Goal: Task Accomplishment & Management: Manage account settings

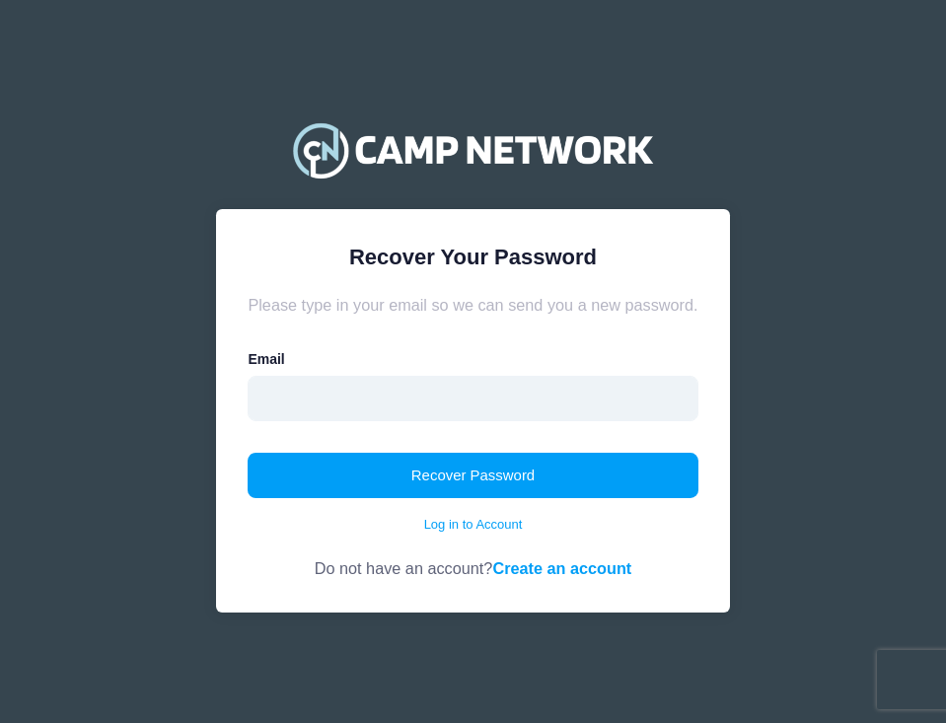
click at [344, 389] on input "email" at bounding box center [473, 398] width 450 height 45
type input "[EMAIL_ADDRESS][DOMAIN_NAME]"
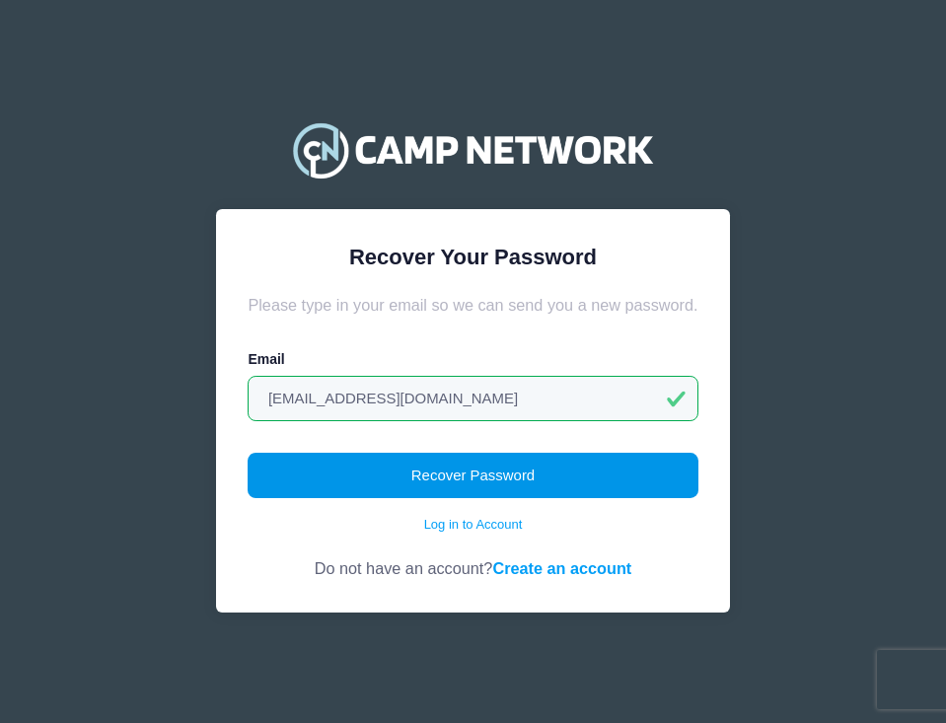
click at [404, 482] on button "Recover Password" at bounding box center [473, 475] width 450 height 45
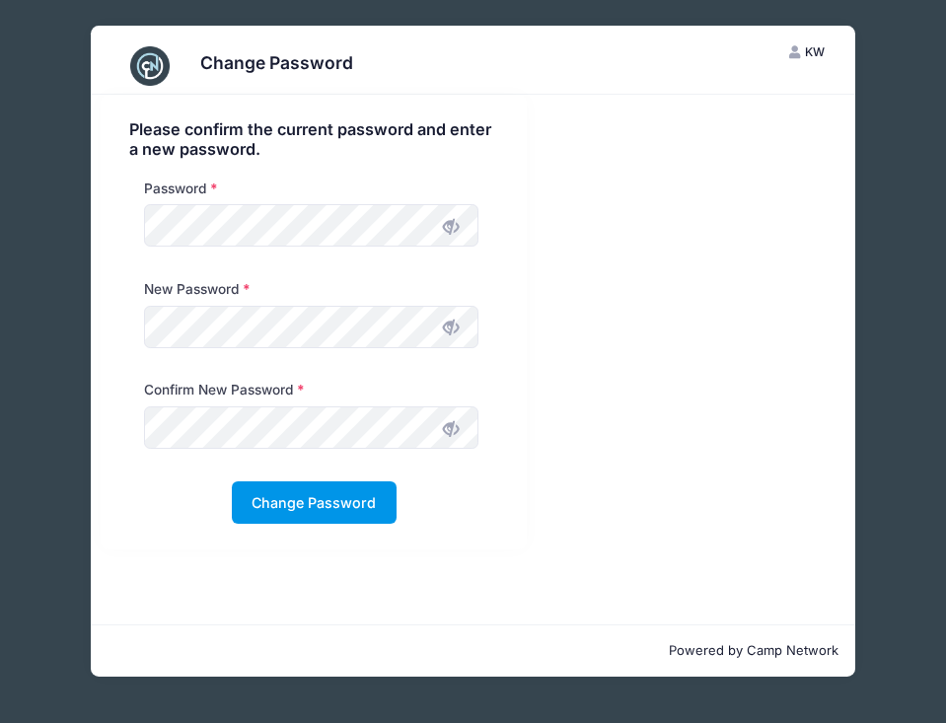
click at [282, 510] on button "Change Password" at bounding box center [314, 503] width 165 height 42
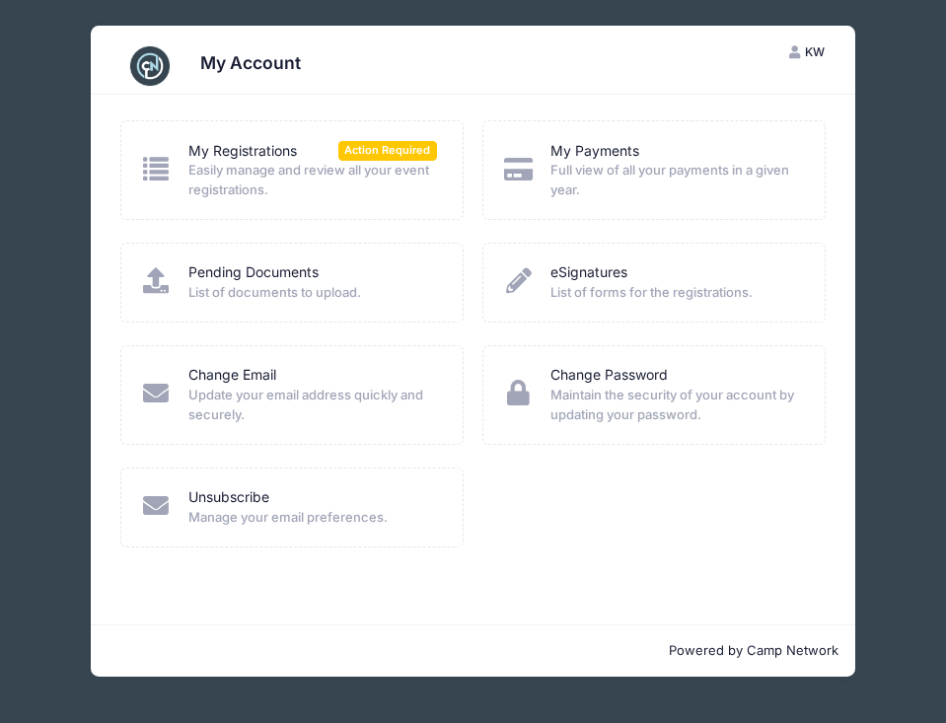
click at [303, 167] on span "Easily manage and review all your event registrations." at bounding box center [313, 180] width 249 height 38
click at [564, 152] on link "My Payments" at bounding box center [595, 151] width 89 height 21
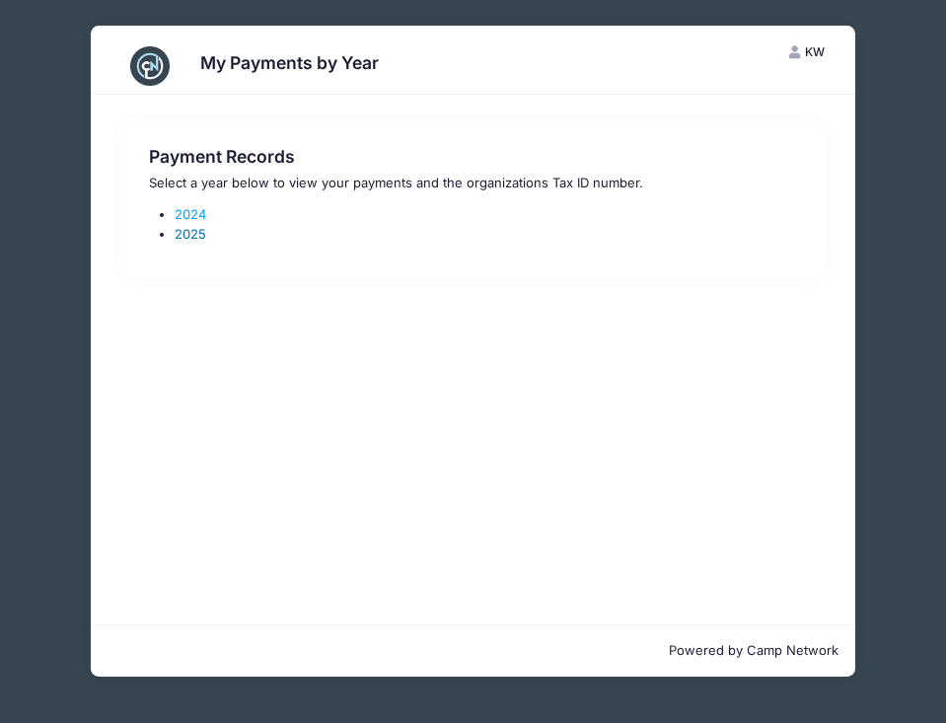
click at [192, 233] on link "2025" at bounding box center [191, 234] width 32 height 16
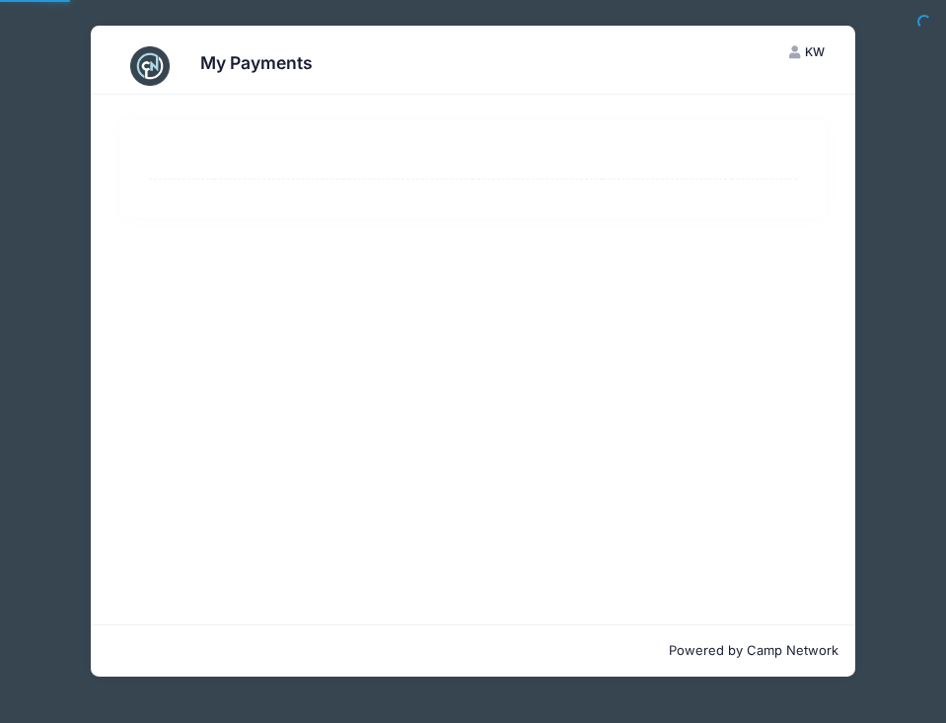
select select "10"
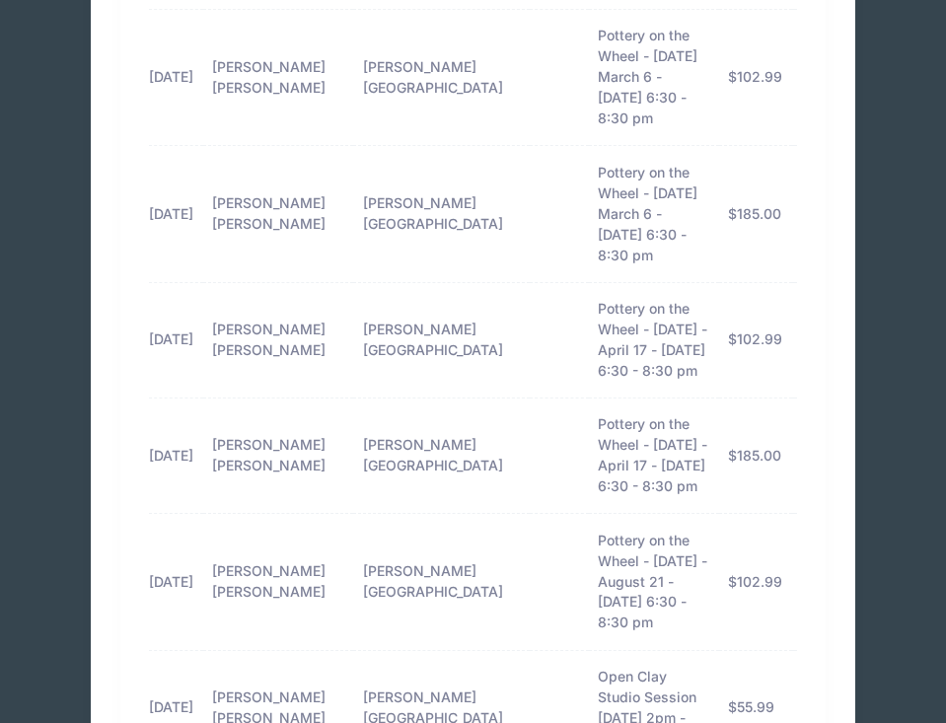
scroll to position [391, 0]
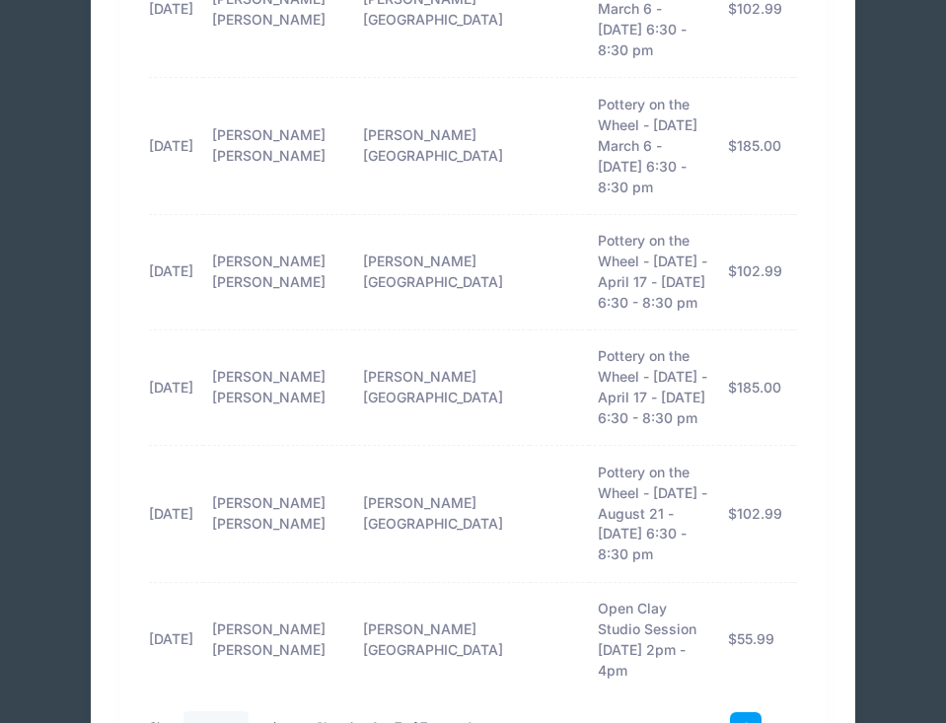
click at [353, 446] on td "[PERSON_NAME][GEOGRAPHIC_DATA]" at bounding box center [441, 514] width 177 height 136
click at [264, 446] on td "[PERSON_NAME] [PERSON_NAME]" at bounding box center [278, 514] width 151 height 136
click at [193, 446] on td "06/29/2025" at bounding box center [176, 514] width 54 height 136
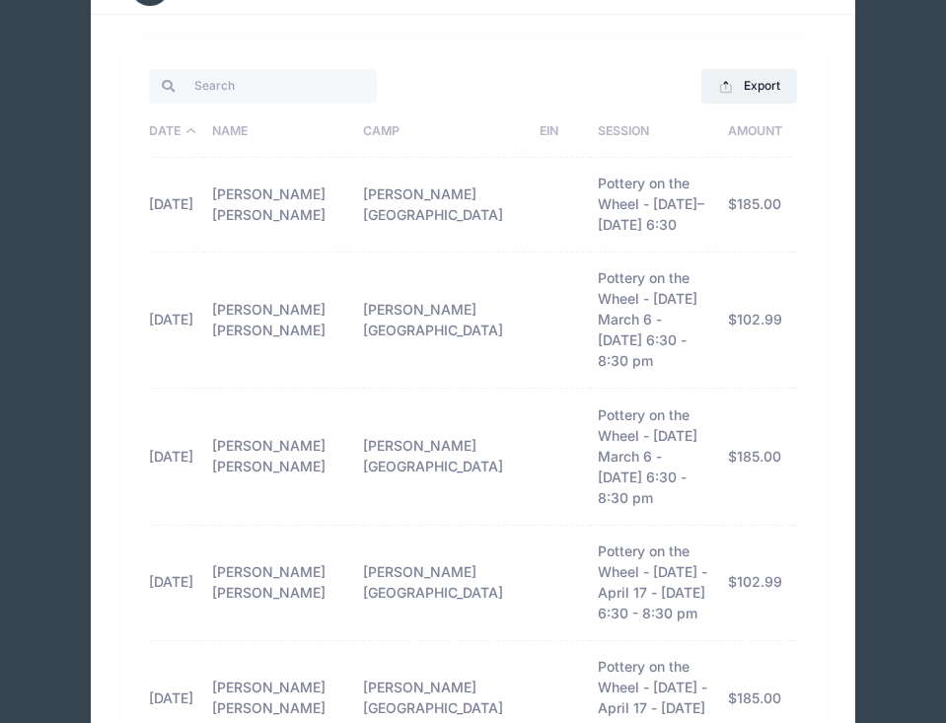
scroll to position [0, 0]
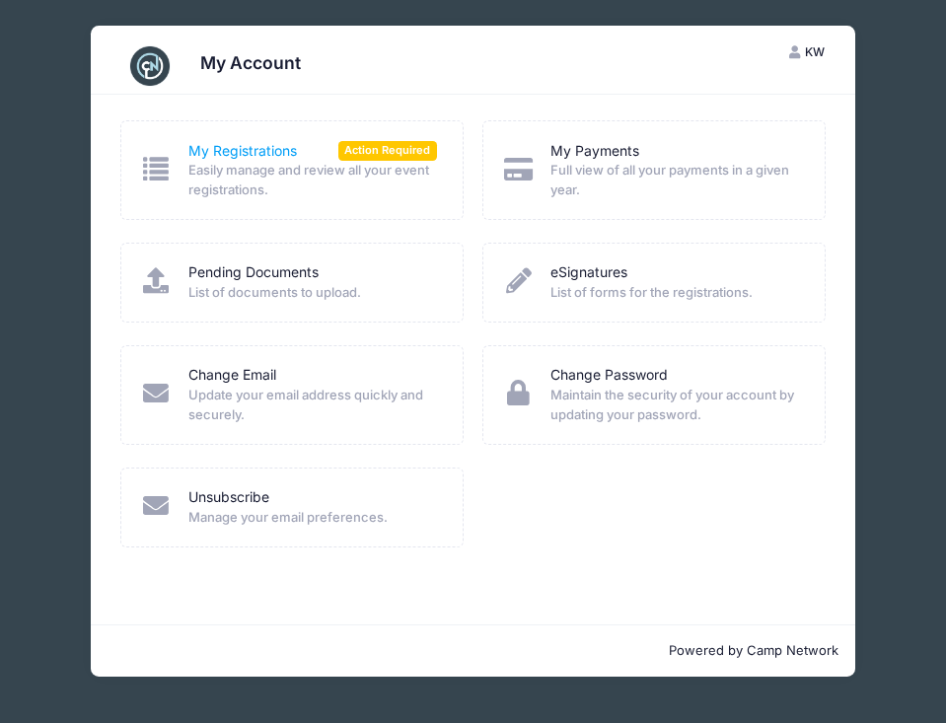
click at [286, 144] on link "My Registrations" at bounding box center [243, 151] width 109 height 21
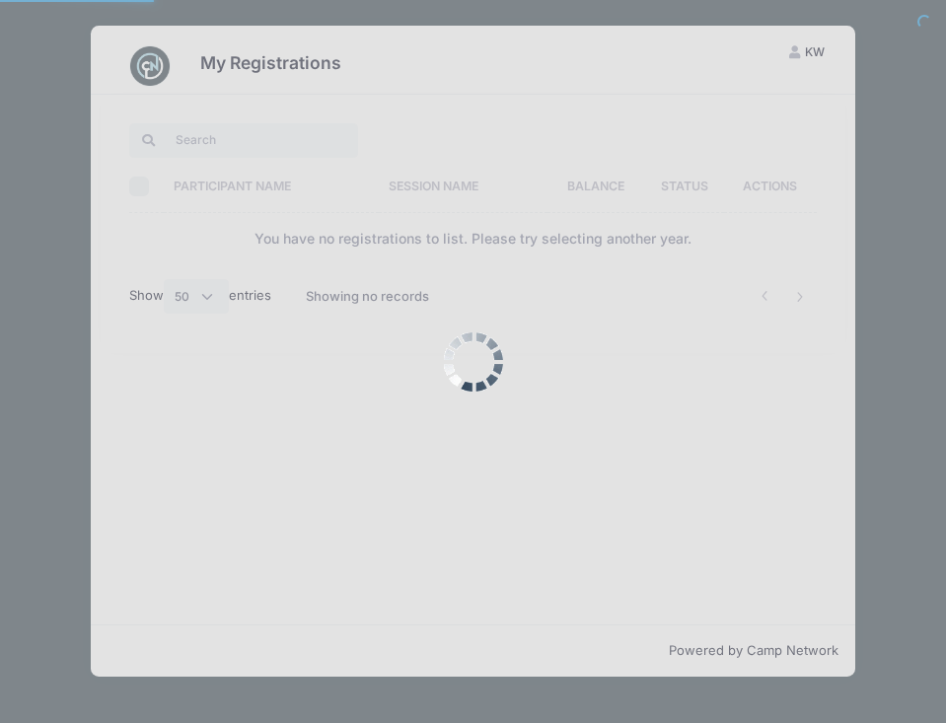
select select "50"
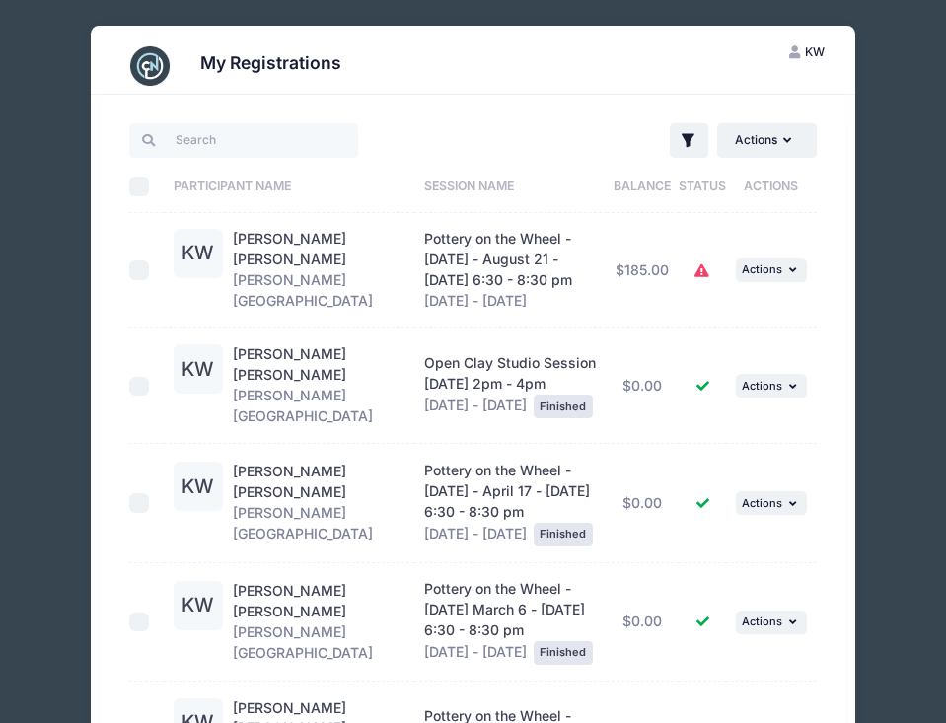
click at [705, 271] on icon at bounding box center [703, 271] width 16 height 0
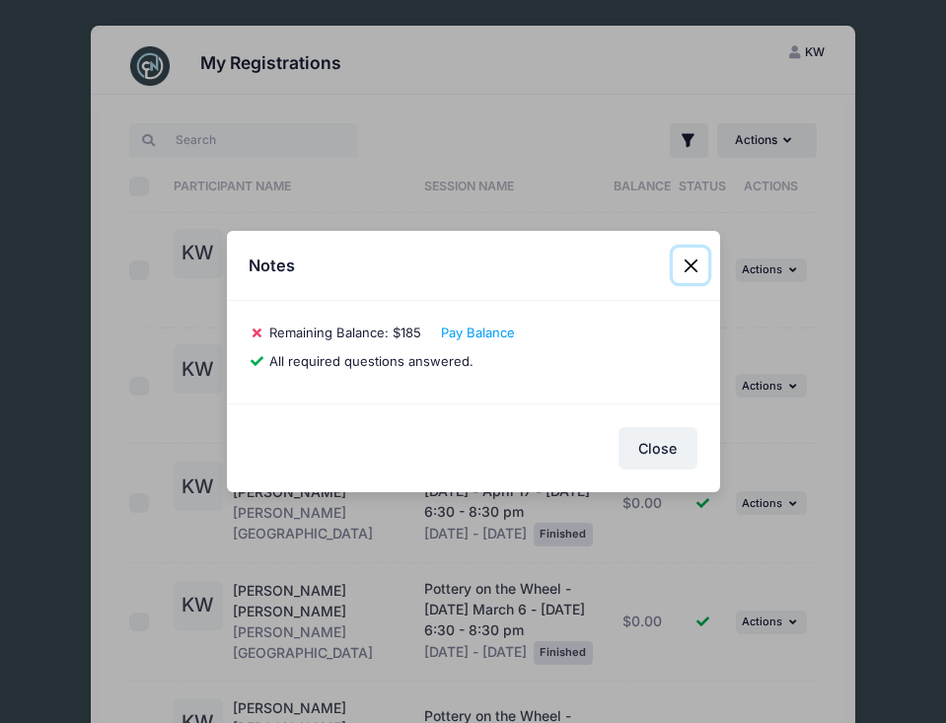
click at [687, 266] on button "Close" at bounding box center [691, 266] width 36 height 36
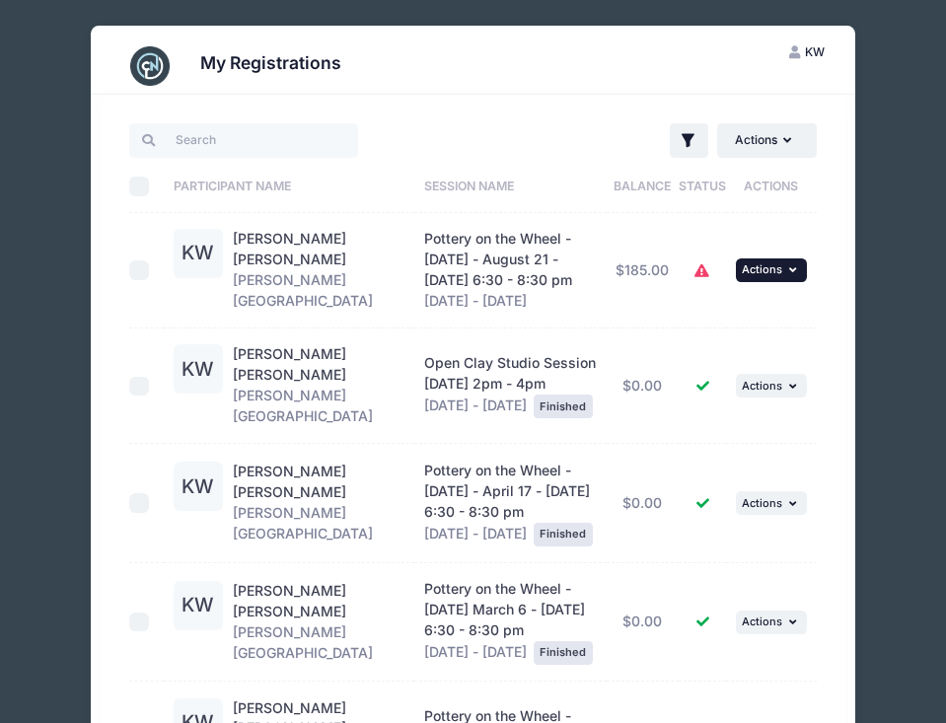
click at [778, 265] on span "Actions" at bounding box center [762, 270] width 40 height 14
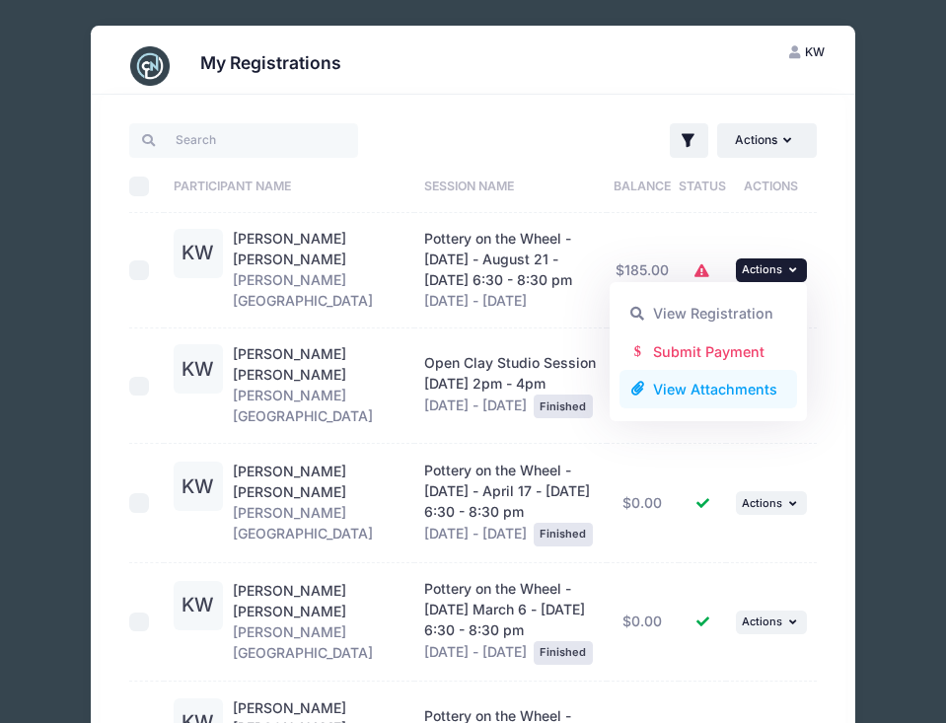
click at [724, 393] on link "View Attachments" at bounding box center [709, 390] width 179 height 38
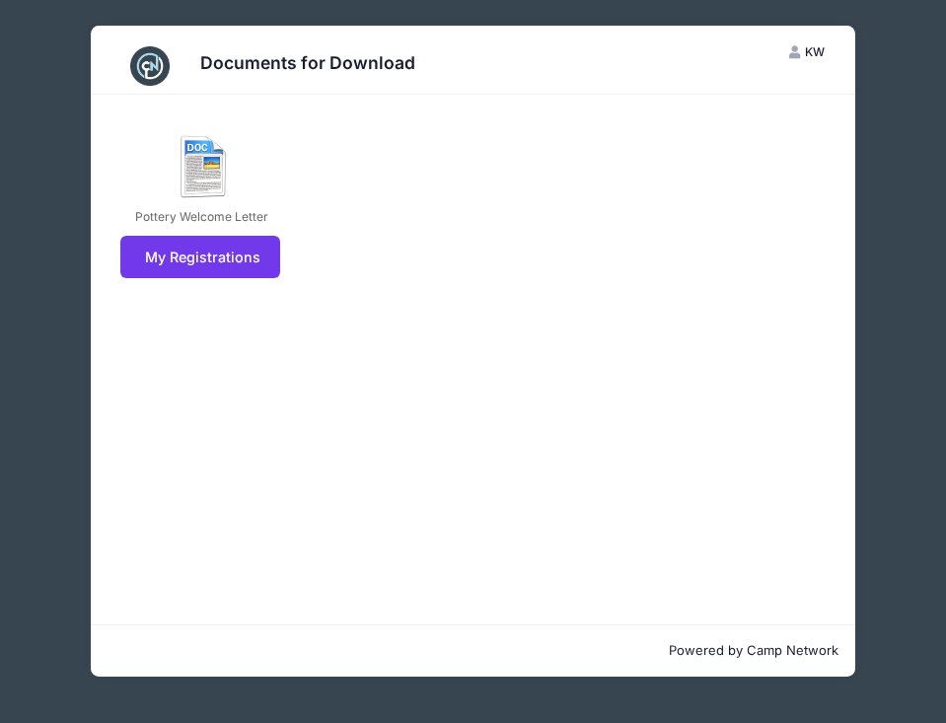
click at [885, 122] on div "Documents for Download [PERSON_NAME] My Account Logout Pottery Welcome Letter M…" at bounding box center [473, 351] width 917 height 703
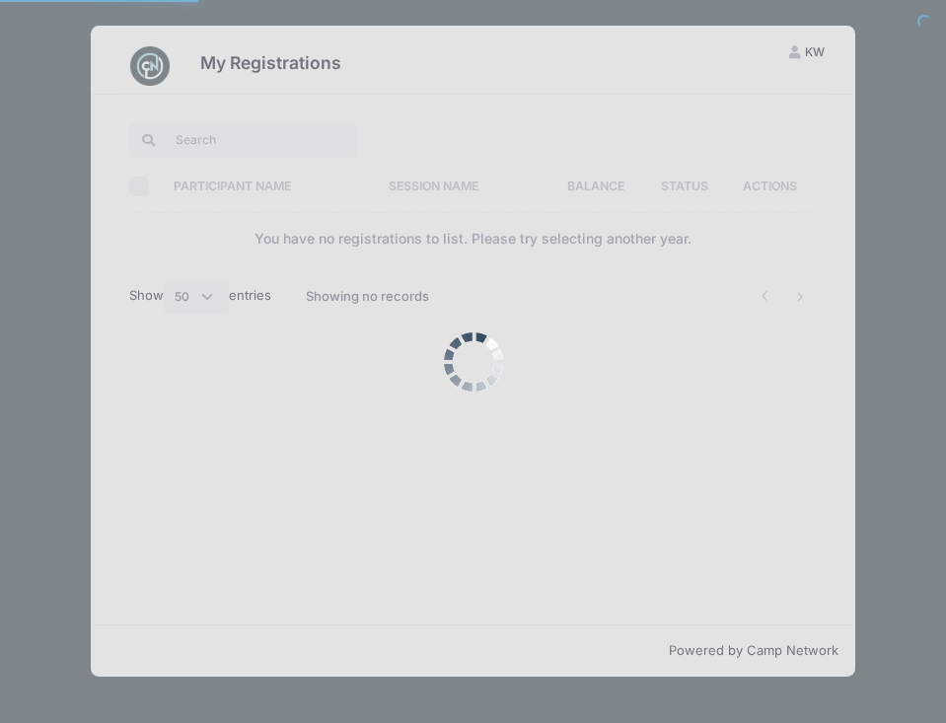
select select "50"
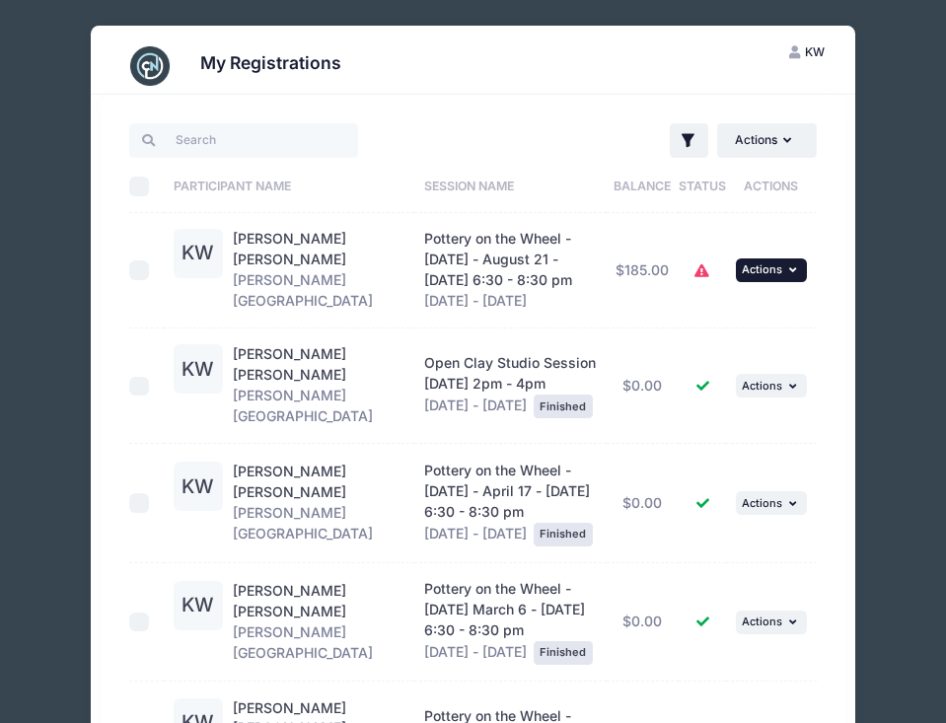
click at [770, 268] on span "Actions" at bounding box center [762, 270] width 40 height 14
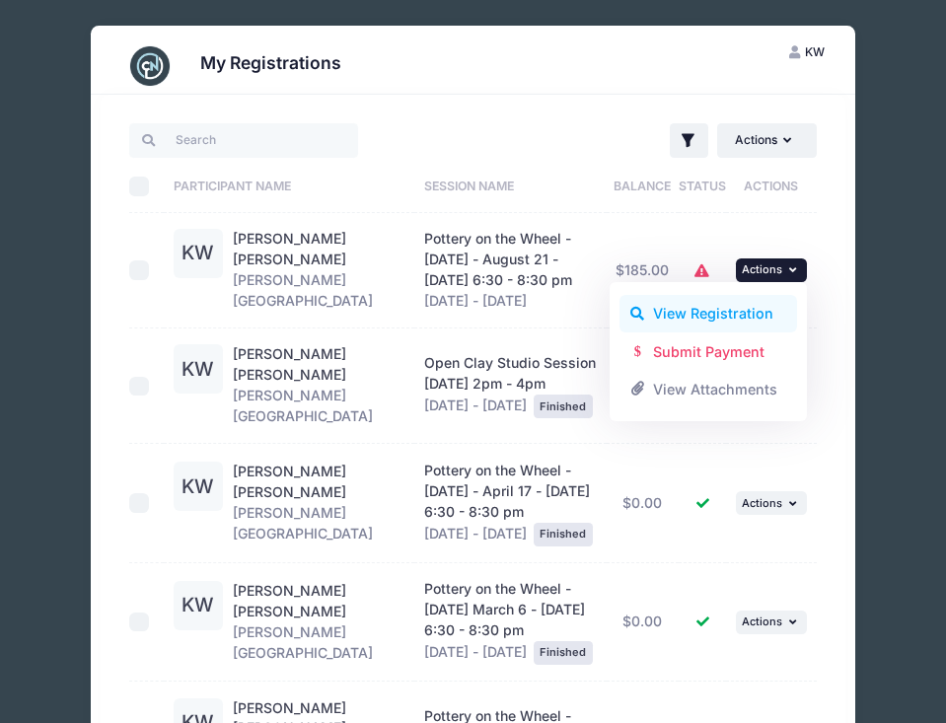
click at [738, 312] on link "View Registration" at bounding box center [709, 314] width 179 height 38
